Goal: Understand process/instructions: Learn about a topic

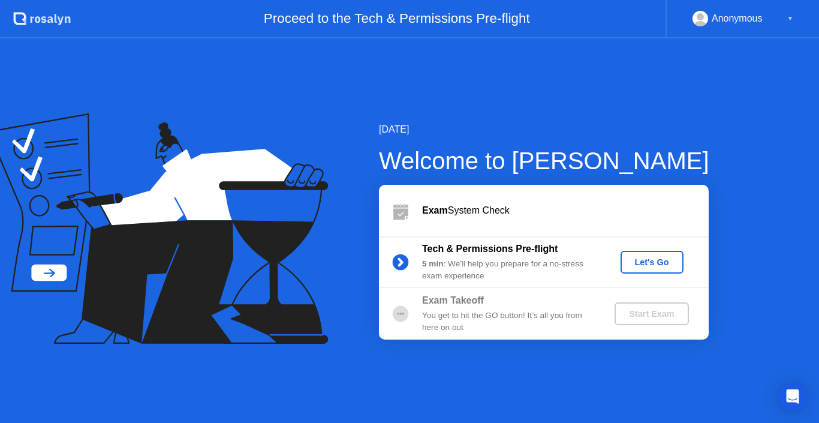
click at [646, 258] on div "Let's Go" at bounding box center [651, 262] width 53 height 10
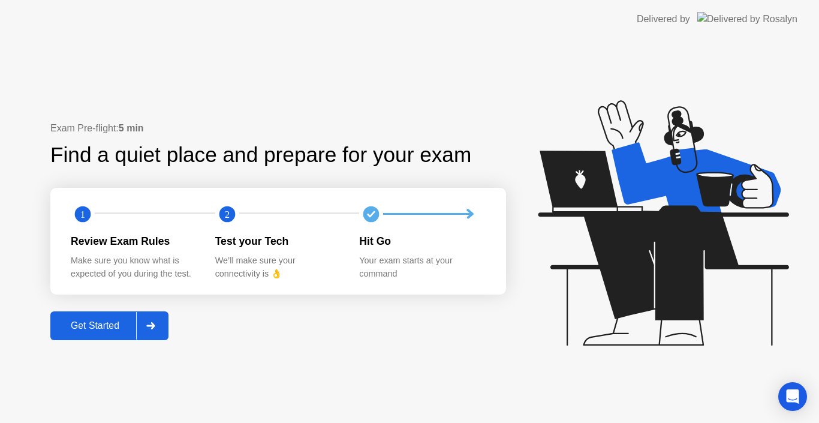
click at [91, 320] on div "Get Started" at bounding box center [95, 325] width 82 height 11
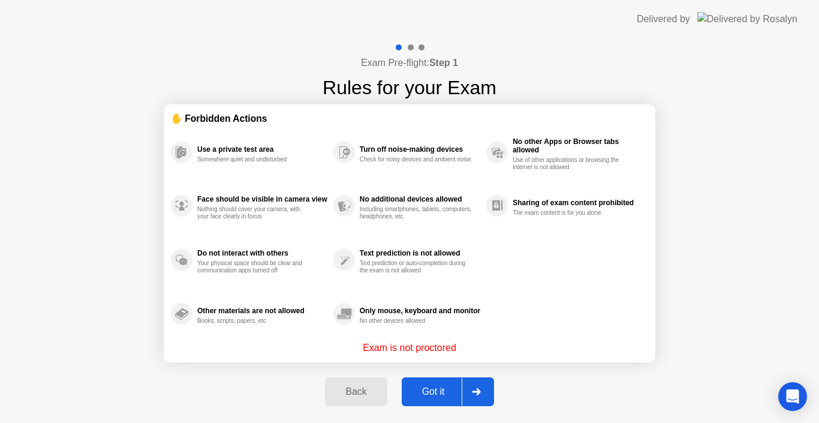
click at [427, 388] on div "Got it" at bounding box center [433, 391] width 56 height 11
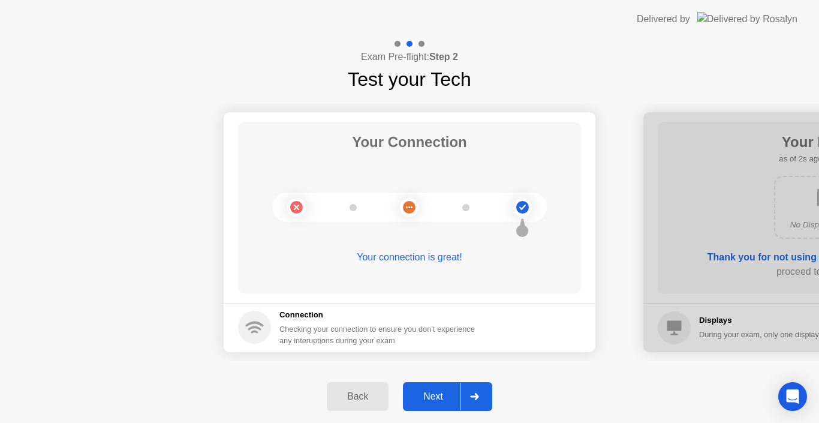
click at [427, 388] on button "Next" at bounding box center [447, 396] width 89 height 29
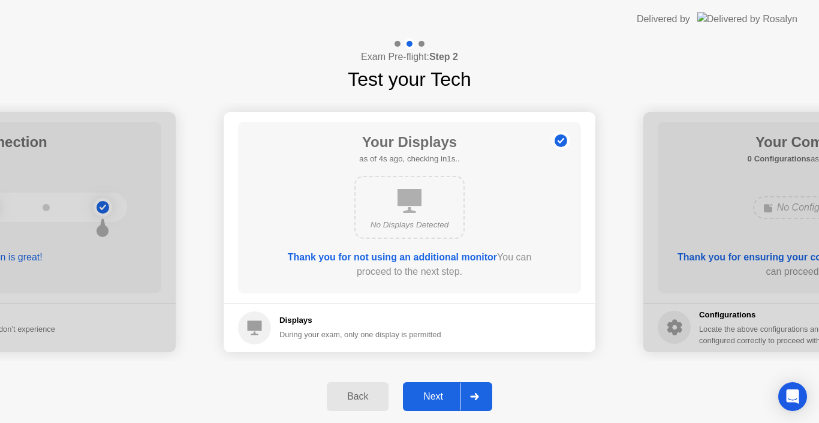
click at [427, 388] on button "Next" at bounding box center [447, 396] width 89 height 29
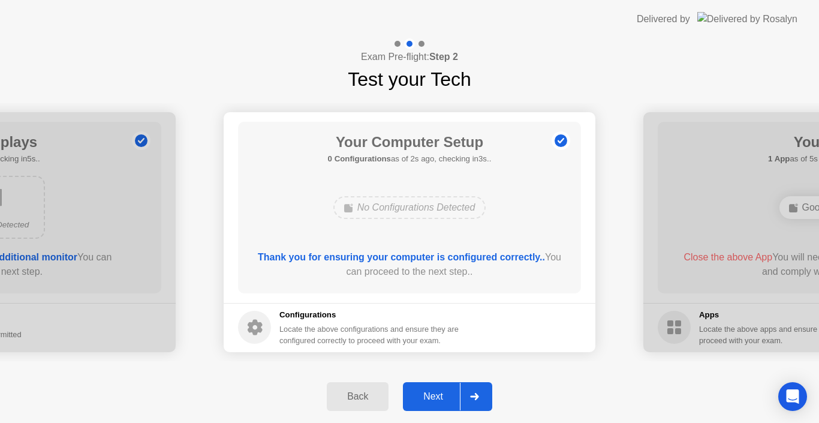
click at [427, 388] on button "Next" at bounding box center [447, 396] width 89 height 29
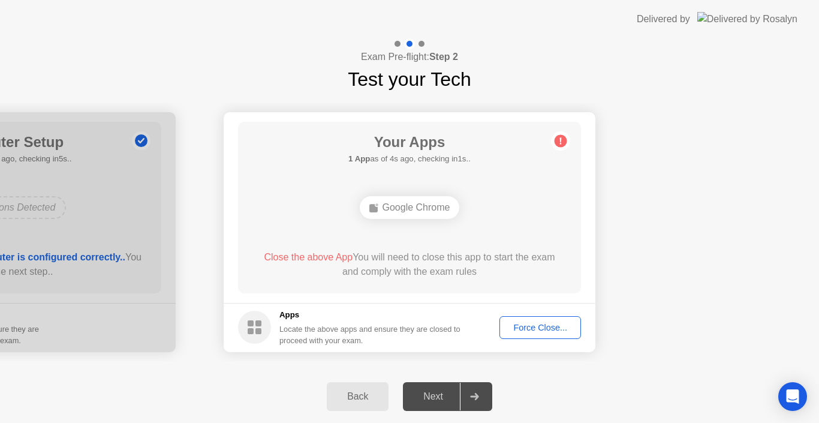
click at [532, 332] on div "Force Close..." at bounding box center [539, 327] width 73 height 10
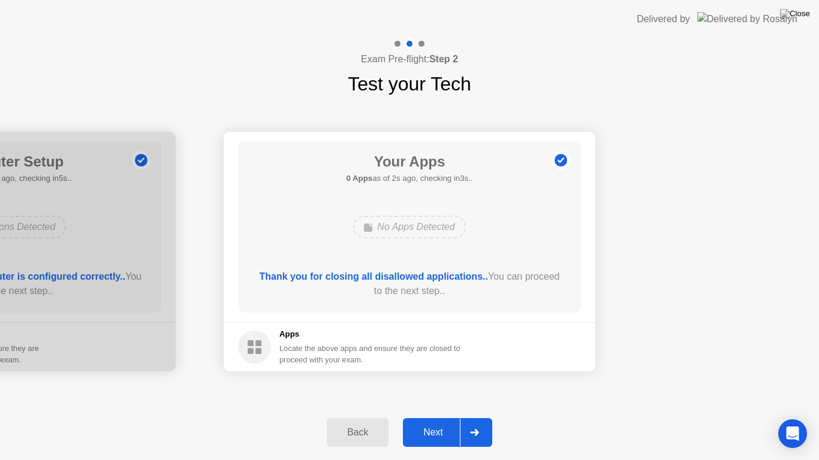
click at [447, 422] on div "Next" at bounding box center [432, 432] width 53 height 11
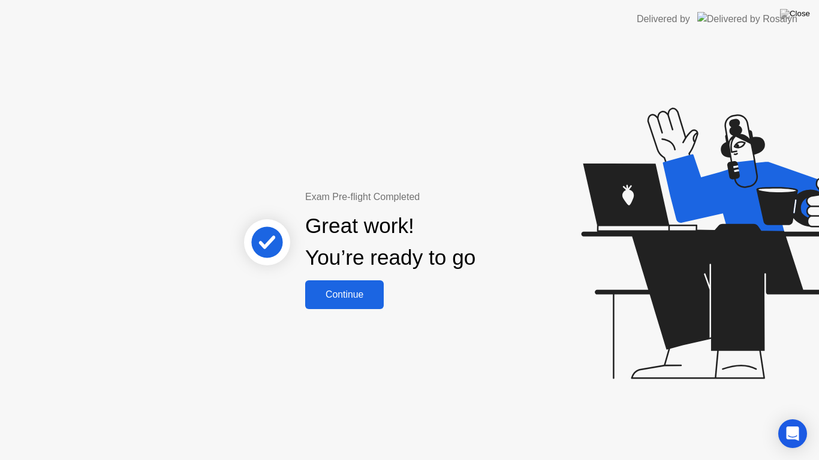
click at [337, 300] on div "Continue" at bounding box center [344, 294] width 71 height 11
